Goal: Task Accomplishment & Management: Manage account settings

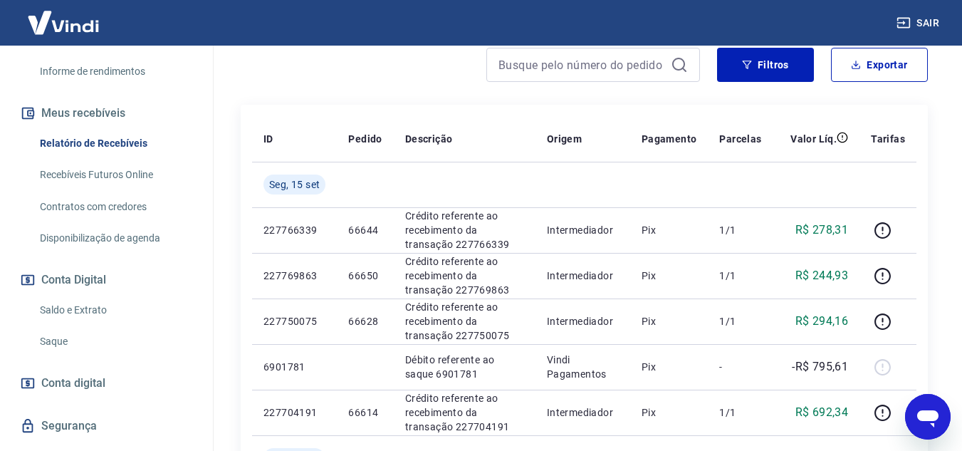
scroll to position [285, 0]
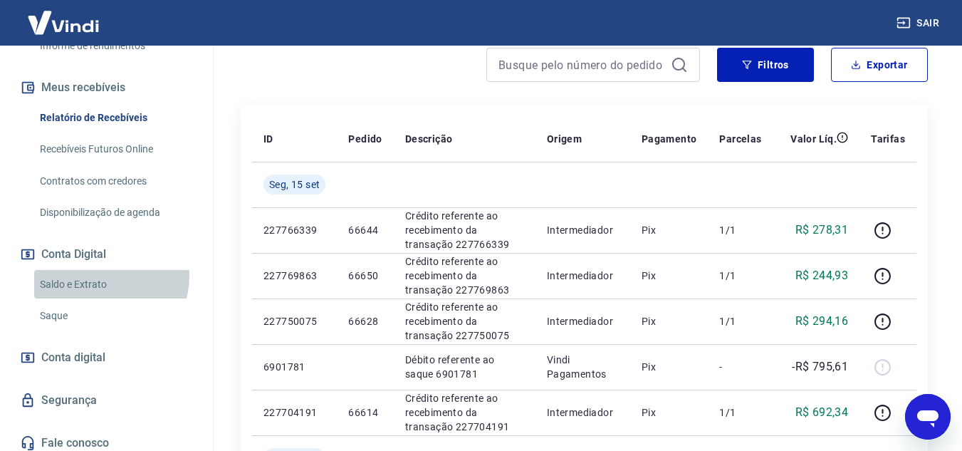
click at [103, 291] on link "Saldo e Extrato" at bounding box center [115, 284] width 162 height 29
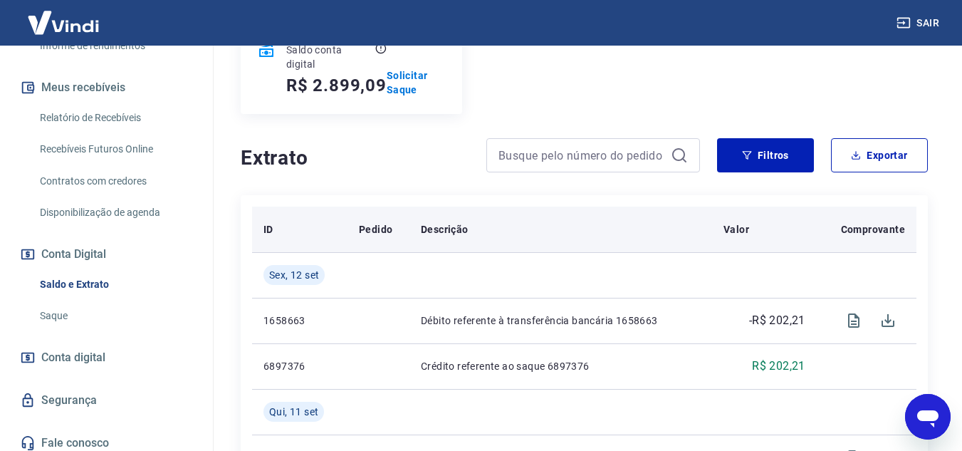
scroll to position [214, 0]
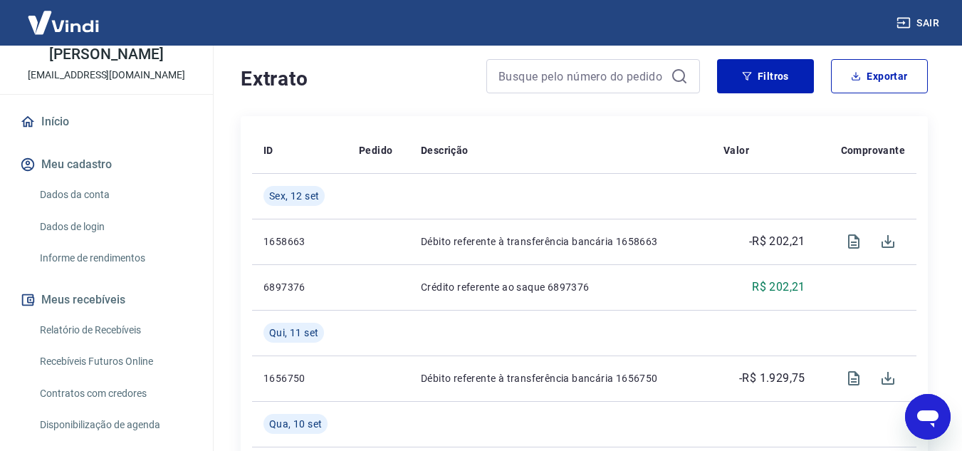
scroll to position [142, 0]
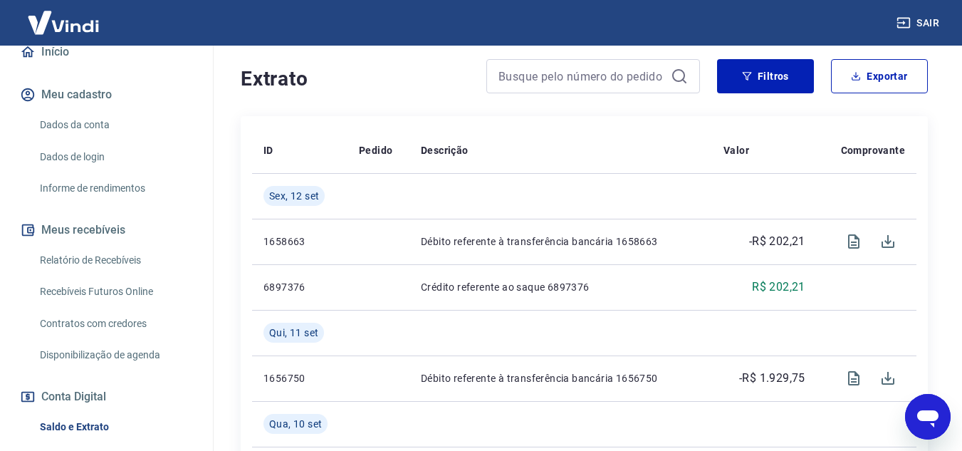
click at [110, 267] on link "Relatório de Recebíveis" at bounding box center [115, 260] width 162 height 29
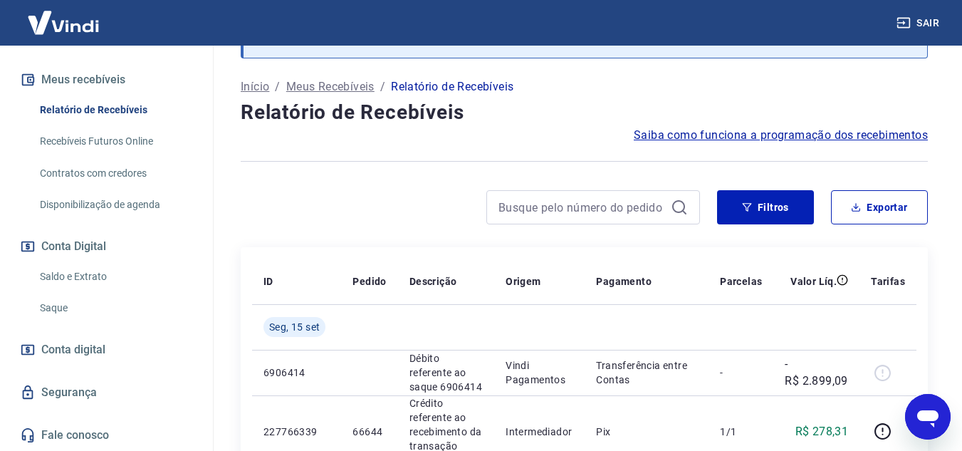
scroll to position [308, 0]
click at [70, 277] on link "Saldo e Extrato" at bounding box center [115, 276] width 162 height 29
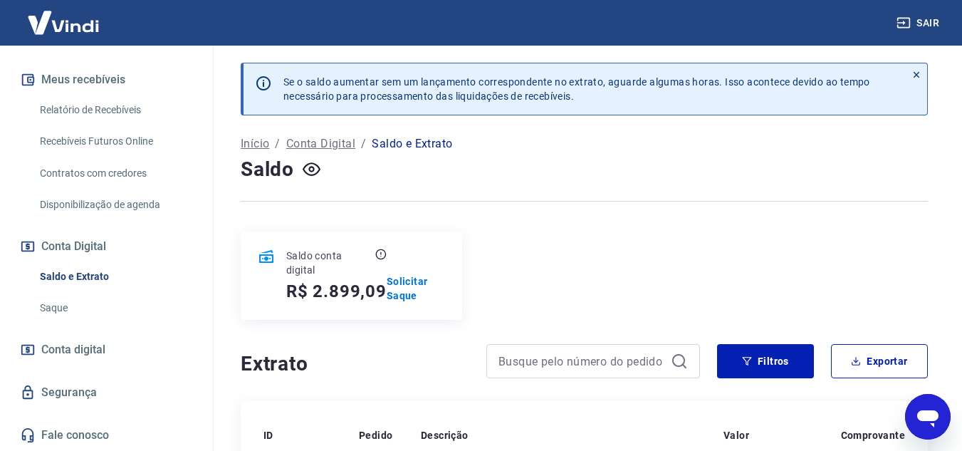
click at [108, 105] on link "Relatório de Recebíveis" at bounding box center [115, 109] width 162 height 29
